Goal: Subscribe to service/newsletter

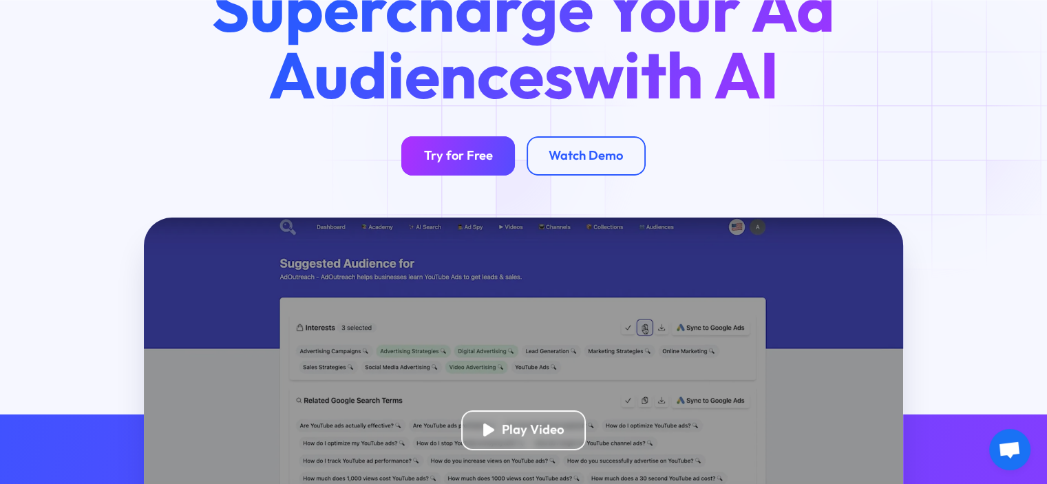
click at [484, 145] on link "Try for Free" at bounding box center [458, 155] width 114 height 39
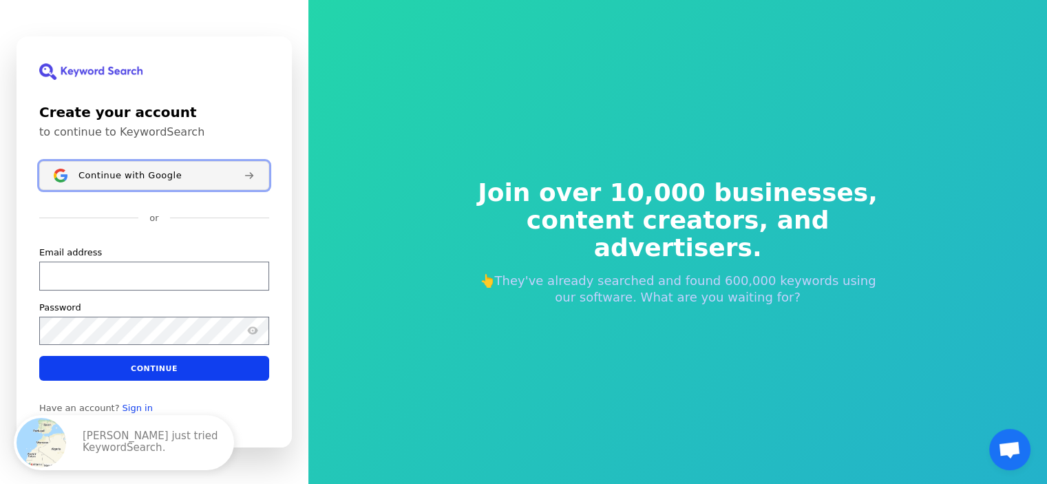
click at [127, 174] on span "Continue with Google" at bounding box center [129, 175] width 103 height 11
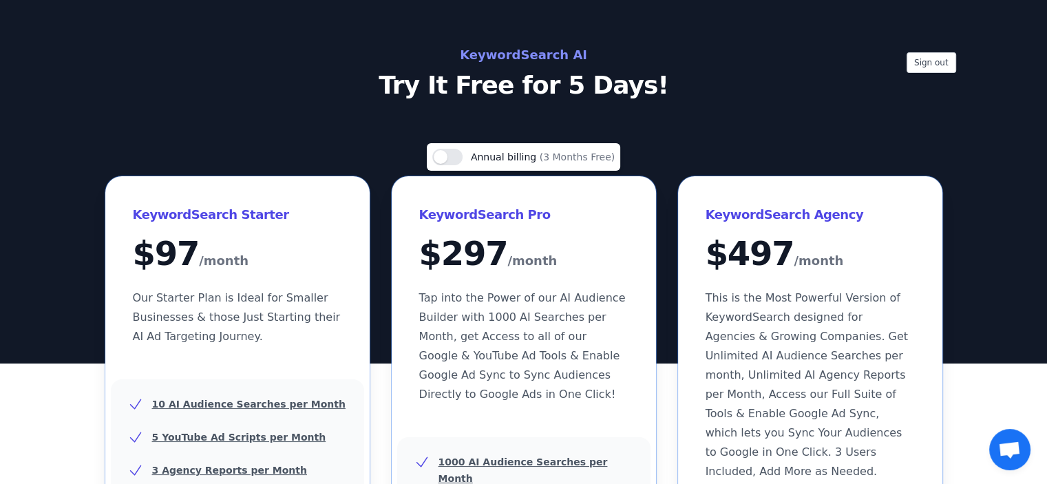
click at [552, 54] on h2 "KeywordSearch AI" at bounding box center [524, 55] width 617 height 22
click at [502, 48] on h2 "KeywordSearch AI" at bounding box center [524, 55] width 617 height 22
click at [456, 83] on p "Try It Free for 5 Days!" at bounding box center [524, 86] width 617 height 28
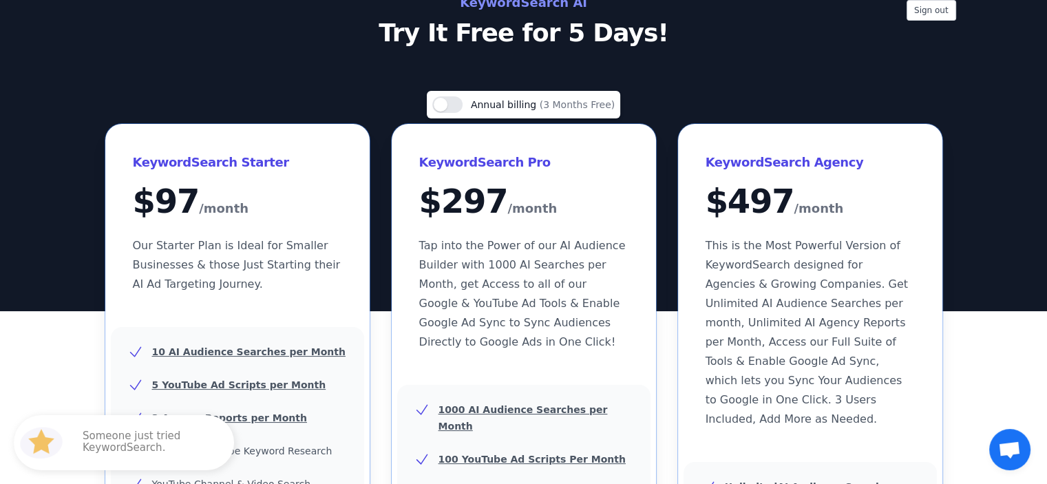
scroll to position [11, 0]
